Goal: Transaction & Acquisition: Purchase product/service

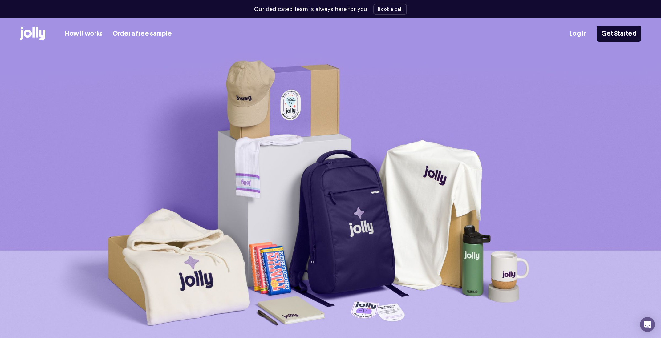
click at [580, 33] on link "Log In" at bounding box center [578, 34] width 17 height 10
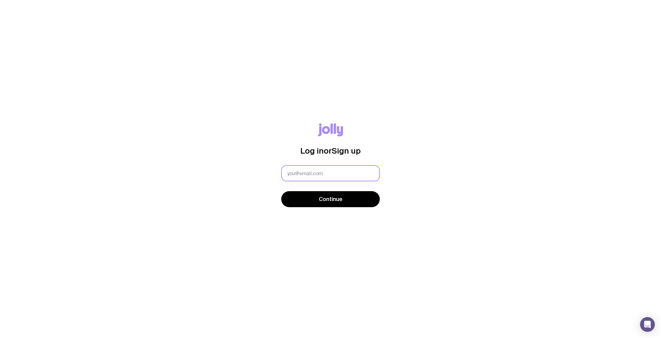
type input "admin@readygroup.au"
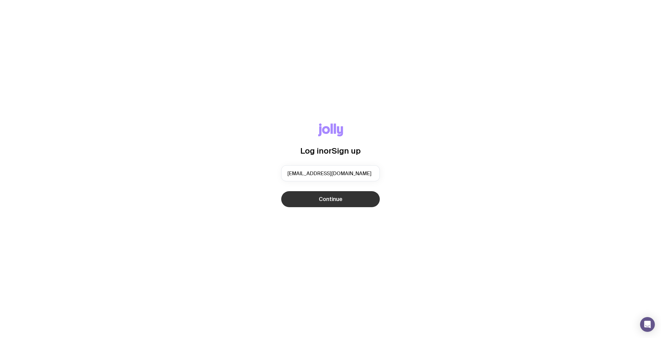
click at [316, 202] on button "Continue" at bounding box center [330, 199] width 99 height 16
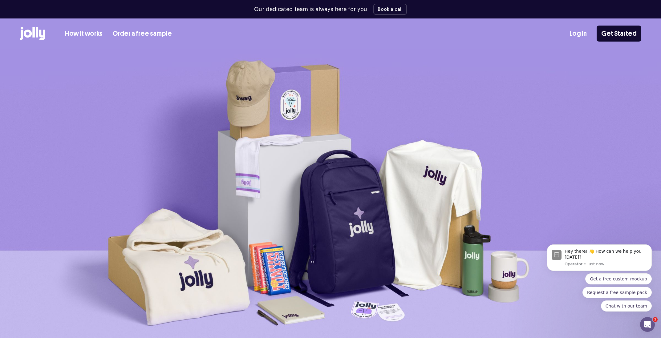
click at [583, 35] on link "Log In" at bounding box center [578, 34] width 17 height 10
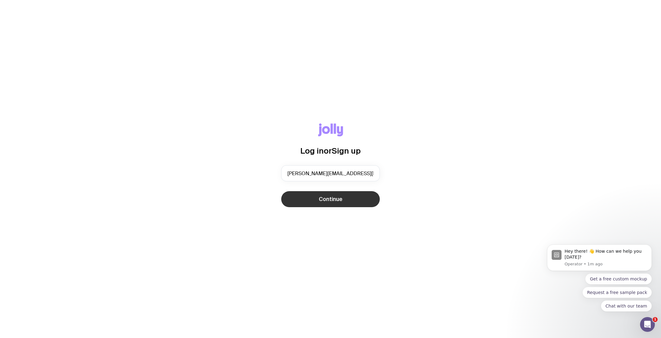
type input "k.burnett@readygroup.au"
click at [334, 200] on span "Continue" at bounding box center [331, 199] width 24 height 7
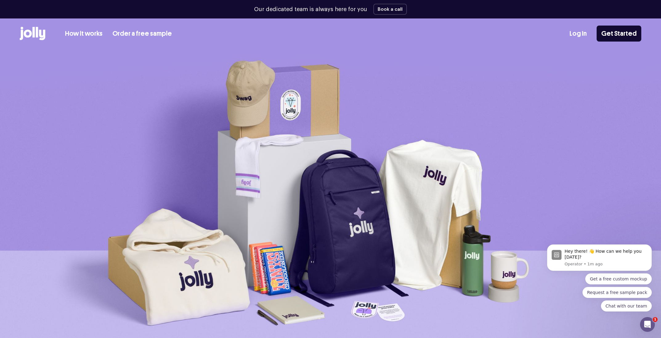
click at [579, 34] on link "Log In" at bounding box center [578, 34] width 17 height 10
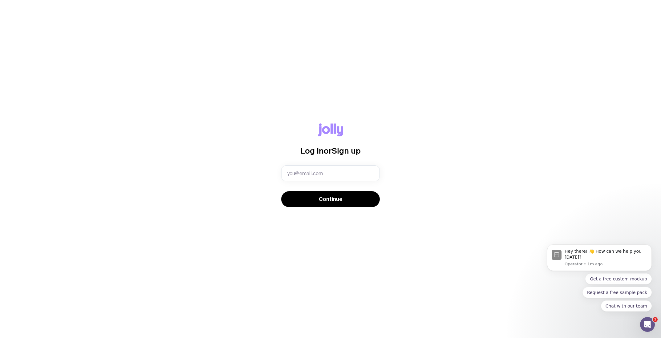
click at [281, 182] on div at bounding box center [281, 182] width 0 height 0
click at [428, 105] on div "Log in or Sign up Invalid email Continue" at bounding box center [330, 169] width 661 height 338
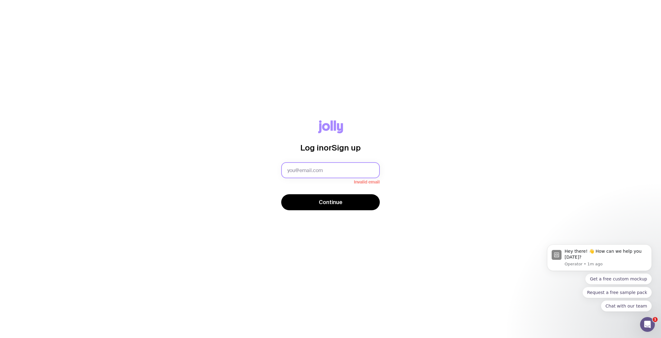
click at [301, 172] on input "text" at bounding box center [330, 170] width 99 height 16
type input "[EMAIL_ADDRESS][DOMAIN_NAME]"
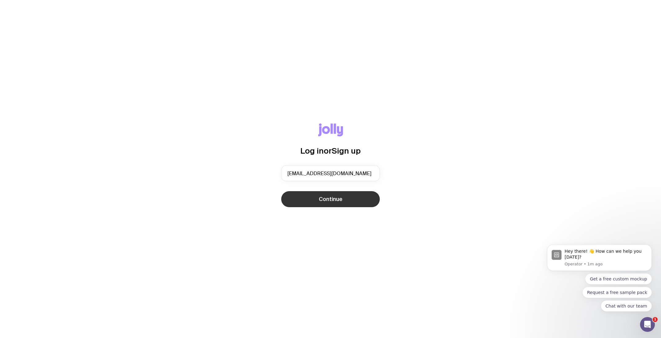
click at [306, 200] on button "Continue" at bounding box center [330, 199] width 99 height 16
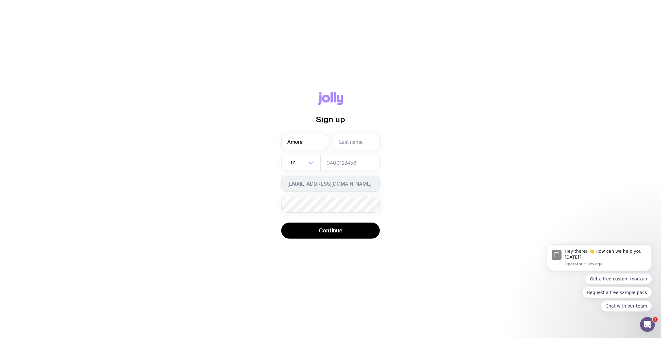
type input "Amore"
type input "[PERSON_NAME]"
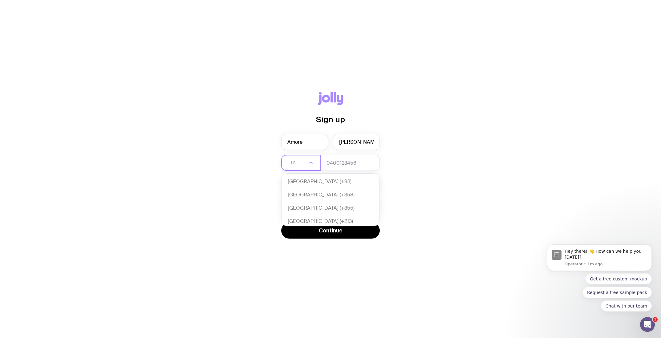
scroll to position [133, 0]
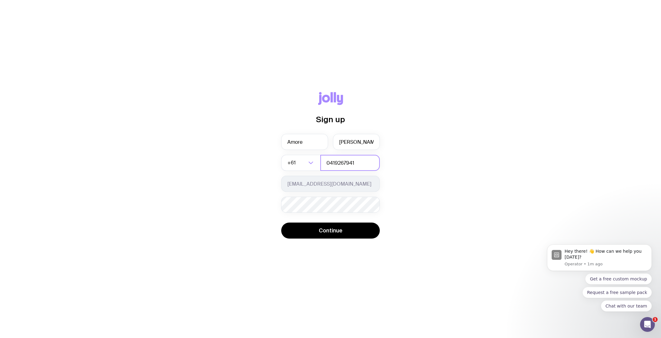
type input "0419267941"
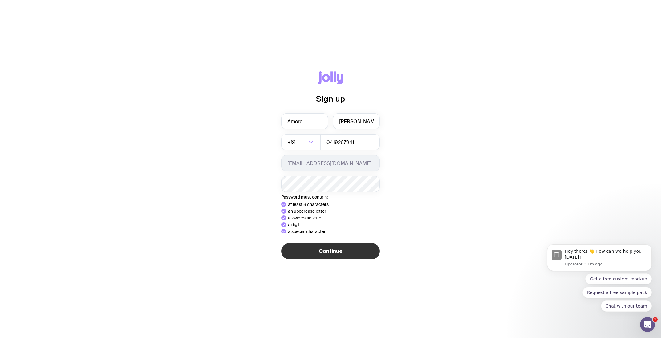
click at [330, 255] on div "Sign up Amore Ludick +61 Loading... 0419267941 [EMAIL_ADDRESS][DOMAIN_NAME] Pas…" at bounding box center [330, 169] width 661 height 338
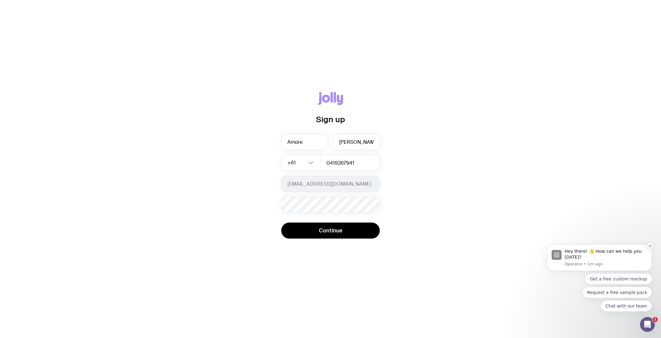
click at [650, 243] on button "Dismiss notification" at bounding box center [650, 247] width 8 height 8
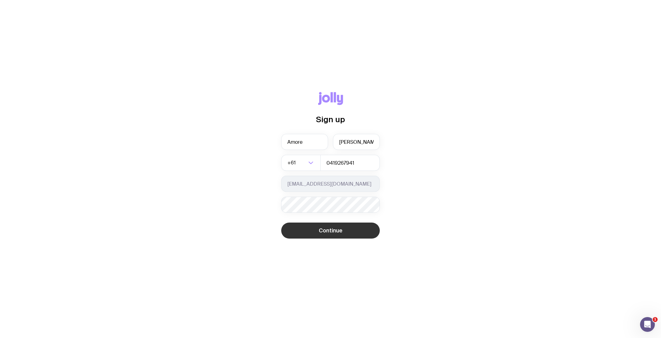
click at [355, 233] on button "Continue" at bounding box center [330, 231] width 99 height 16
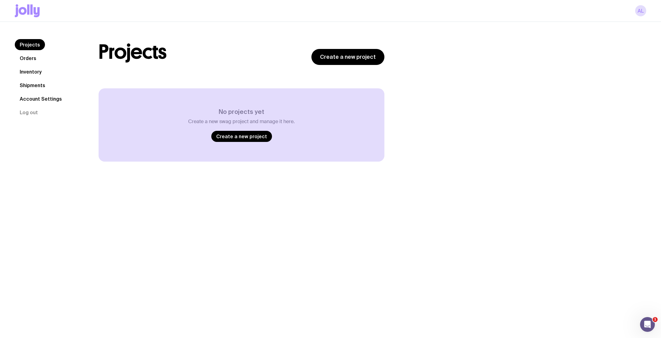
click at [33, 59] on link "Orders" at bounding box center [28, 58] width 27 height 11
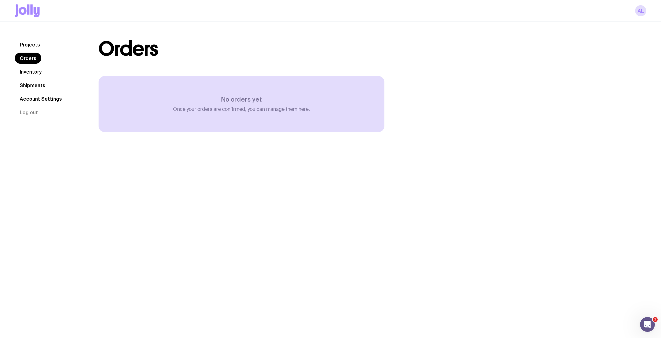
click at [32, 46] on link "Projects" at bounding box center [30, 44] width 30 height 11
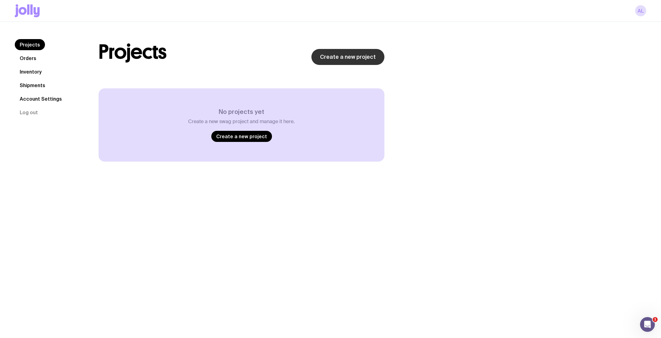
click at [363, 56] on link "Create a new project" at bounding box center [348, 57] width 73 height 16
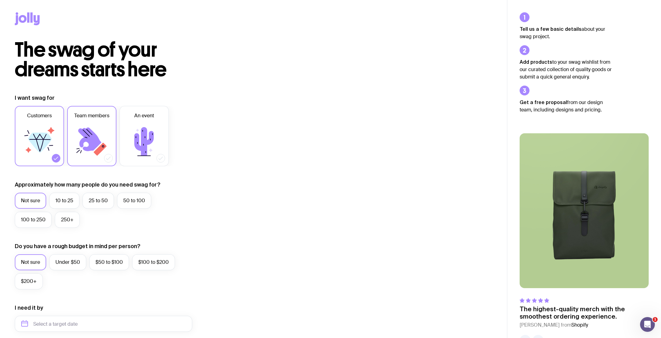
click at [81, 145] on icon at bounding box center [89, 140] width 23 height 24
click at [0, 0] on input "Team members" at bounding box center [0, 0] width 0 height 0
click at [35, 151] on icon at bounding box center [39, 141] width 37 height 37
click at [0, 0] on input "Customers" at bounding box center [0, 0] width 0 height 0
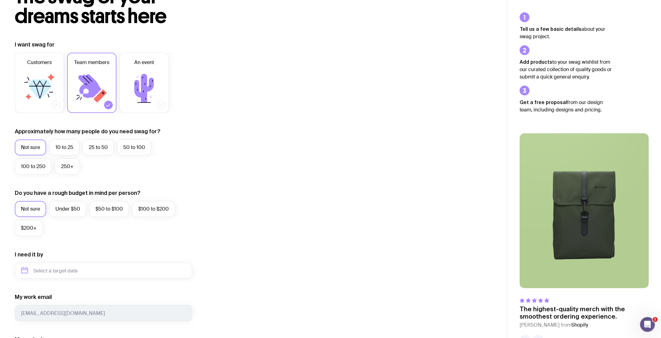
scroll to position [77, 0]
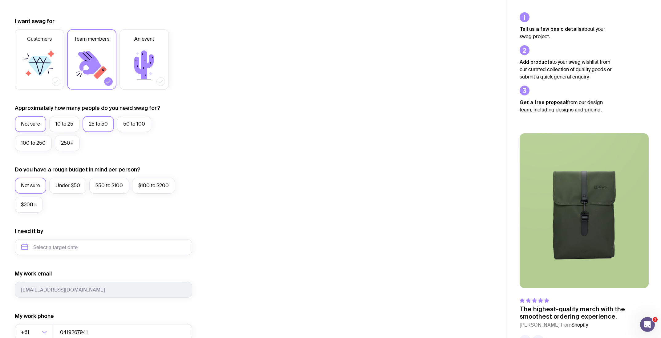
click at [101, 124] on label "25 to 50" at bounding box center [98, 124] width 31 height 16
click at [0, 0] on input "25 to 50" at bounding box center [0, 0] width 0 height 0
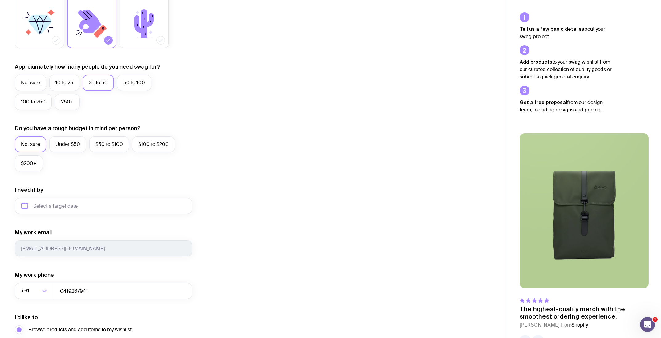
scroll to position [125, 0]
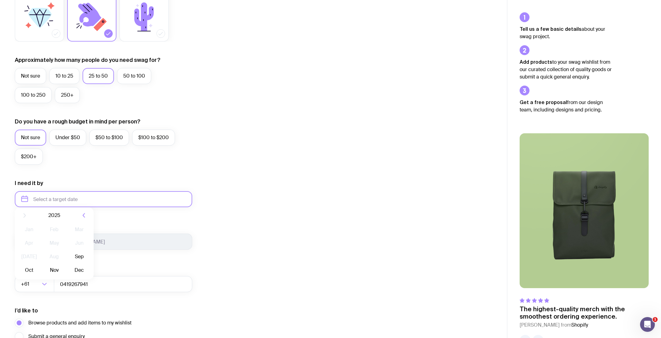
click at [57, 203] on input "text" at bounding box center [104, 199] width 178 height 16
click at [40, 269] on button "Sep" at bounding box center [29, 275] width 23 height 12
type input "[DATE]"
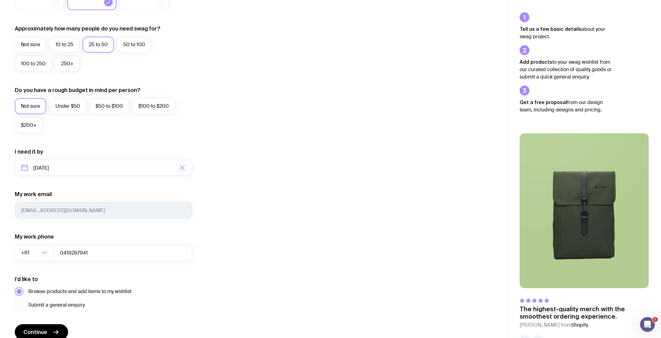
scroll to position [186, 0]
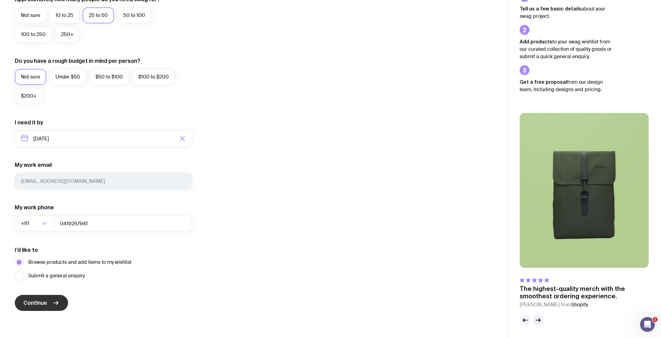
click at [53, 303] on icon "submit" at bounding box center [55, 303] width 7 height 7
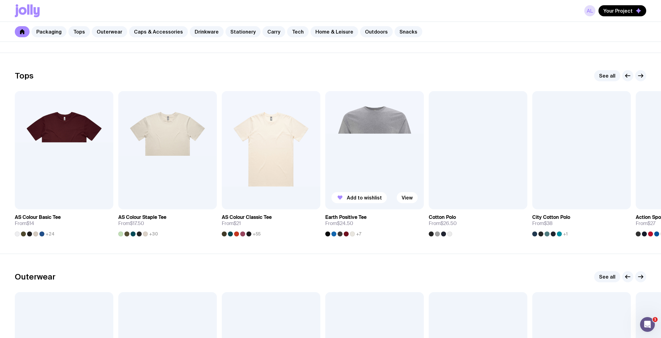
scroll to position [272, 0]
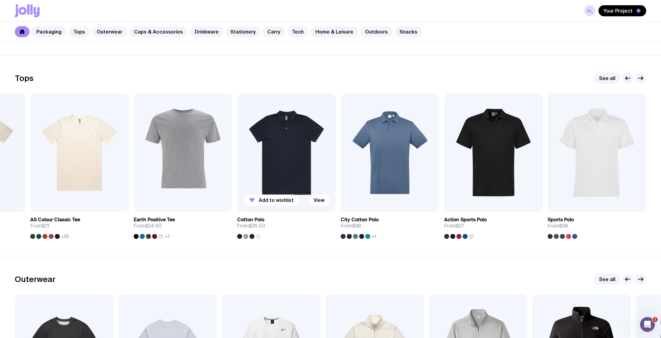
click at [253, 219] on h3 "Cotton Polo" at bounding box center [250, 220] width 27 height 6
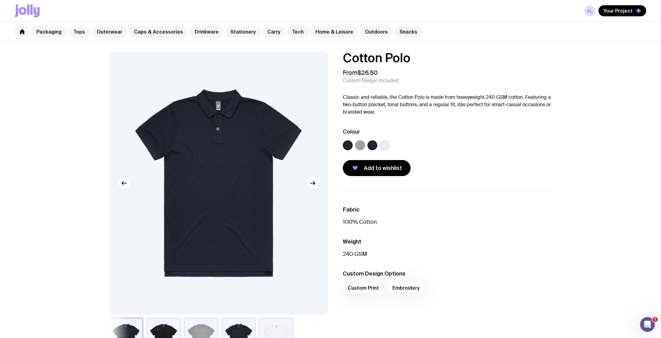
click at [346, 147] on label at bounding box center [348, 146] width 10 height 10
click at [0, 0] on input "radio" at bounding box center [0, 0] width 0 height 0
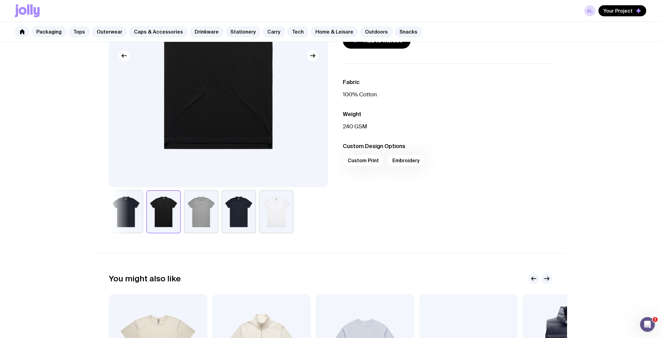
scroll to position [128, 0]
click at [363, 160] on div "Custom Print Embroidery" at bounding box center [448, 162] width 210 height 15
click at [373, 160] on div "Custom Print Embroidery" at bounding box center [448, 162] width 210 height 15
click at [423, 161] on div "Custom Print Embroidery" at bounding box center [448, 162] width 210 height 15
click at [408, 163] on div "Custom Print Embroidery" at bounding box center [448, 162] width 210 height 15
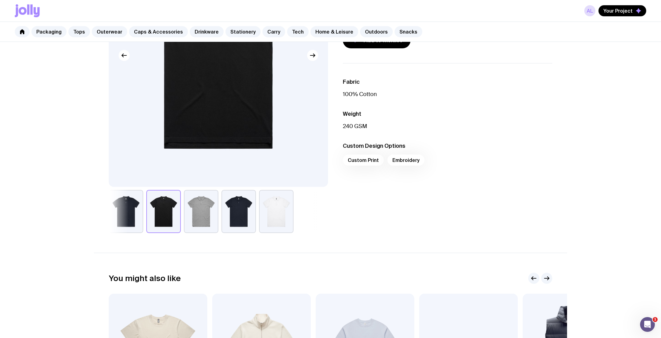
click at [361, 161] on div "Custom Print Embroidery" at bounding box center [448, 162] width 210 height 15
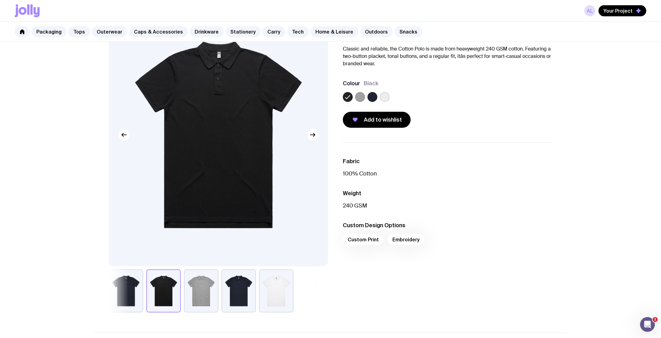
scroll to position [50, 0]
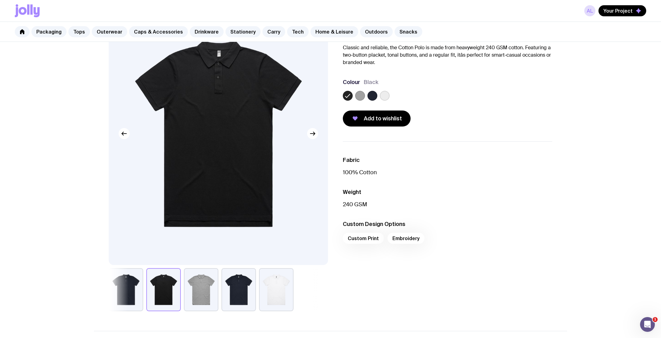
click at [362, 240] on div "Custom Print Embroidery" at bounding box center [448, 240] width 210 height 15
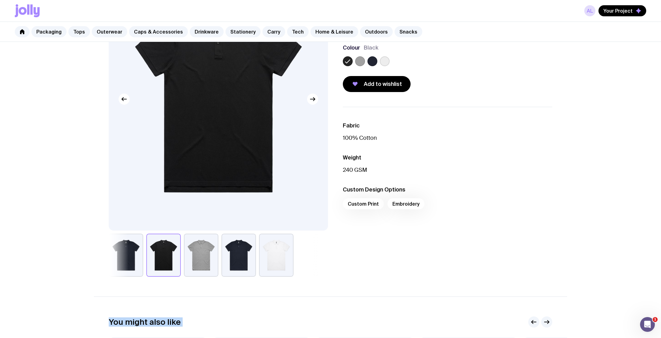
scroll to position [0, 0]
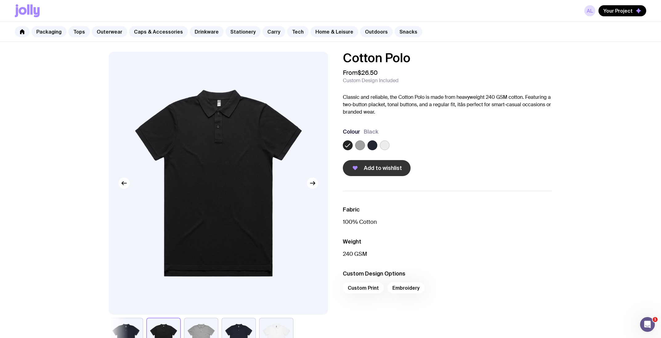
click at [387, 168] on span "Add to wishlist" at bounding box center [383, 168] width 38 height 7
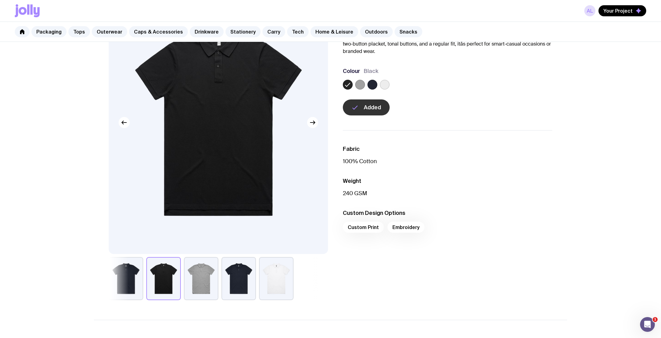
scroll to position [64, 0]
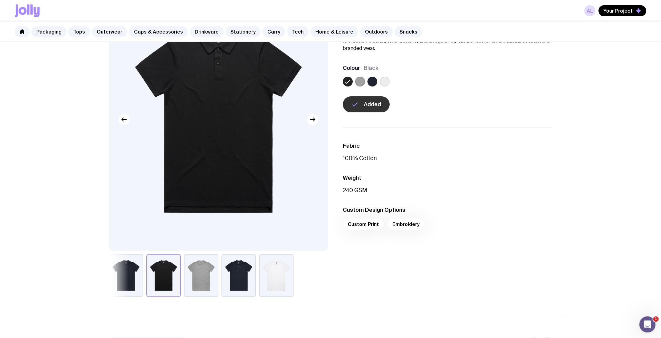
click at [645, 319] on div "Open Intercom Messenger" at bounding box center [647, 324] width 20 height 20
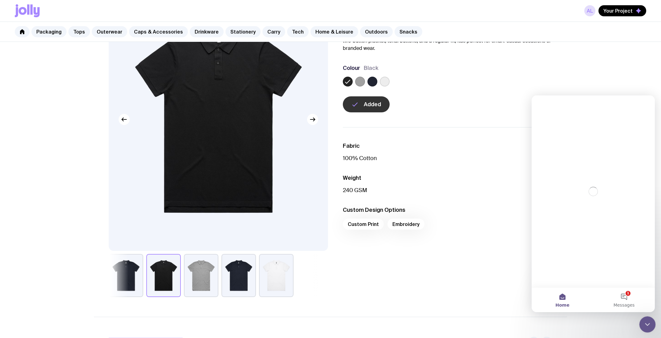
scroll to position [0, 0]
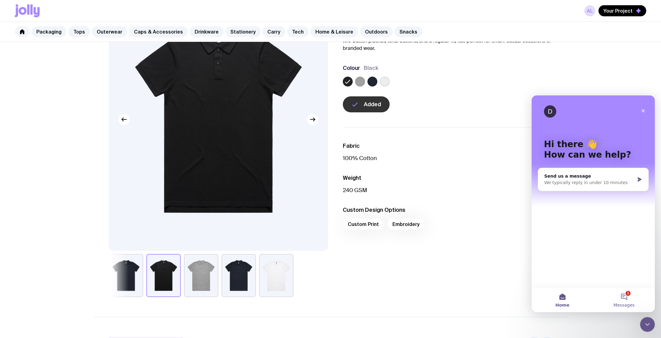
click at [630, 295] on button "1 Messages" at bounding box center [625, 300] width 62 height 25
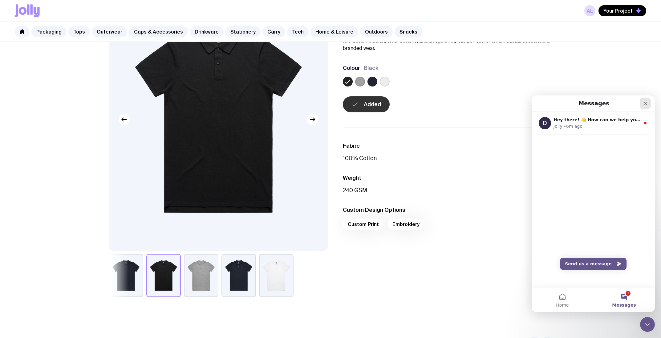
click at [644, 107] on div "Close" at bounding box center [645, 103] width 11 height 11
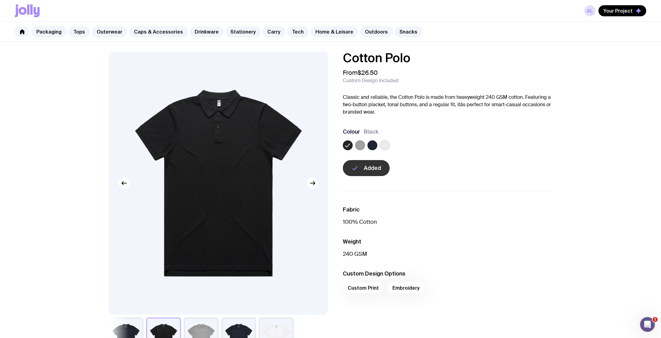
click at [215, 108] on img at bounding box center [218, 183] width 219 height 263
click at [221, 103] on img at bounding box center [218, 183] width 219 height 263
click at [25, 9] on icon at bounding box center [23, 11] width 8 height 8
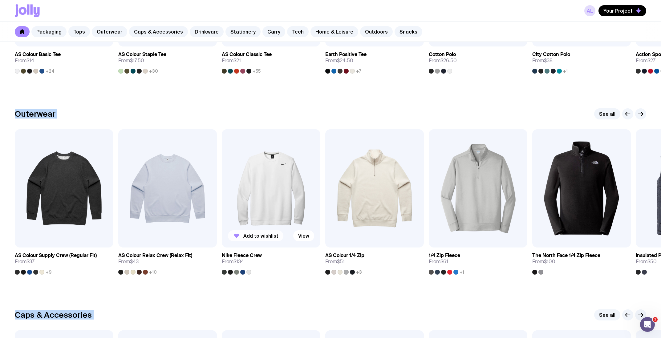
scroll to position [439, 0]
